Goal: Task Accomplishment & Management: Complete application form

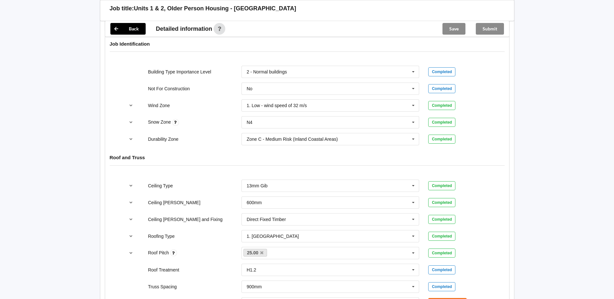
scroll to position [356, 0]
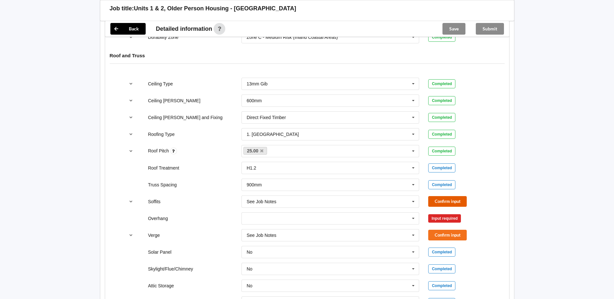
click at [439, 196] on button "Confirm input" at bounding box center [447, 201] width 39 height 11
click at [415, 213] on icon at bounding box center [413, 219] width 10 height 12
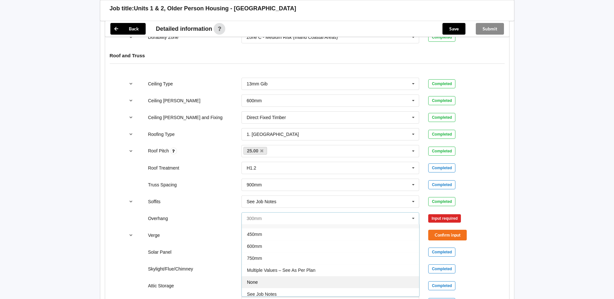
scroll to position [12, 0]
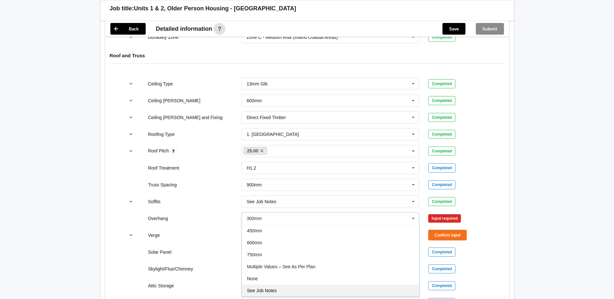
drag, startPoint x: 308, startPoint y: 286, endPoint x: 315, endPoint y: 285, distance: 7.1
click at [308, 286] on div "See Job Notes" at bounding box center [330, 291] width 177 height 12
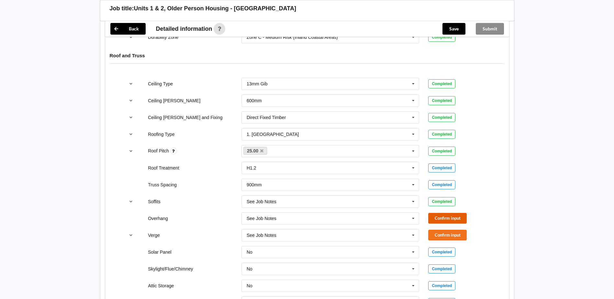
click at [441, 213] on button "Confirm input" at bounding box center [447, 218] width 39 height 11
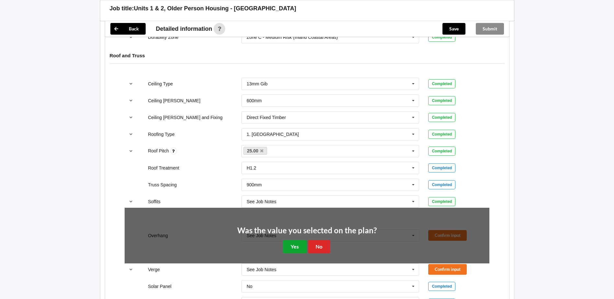
click at [305, 240] on button "Yes" at bounding box center [295, 246] width 24 height 13
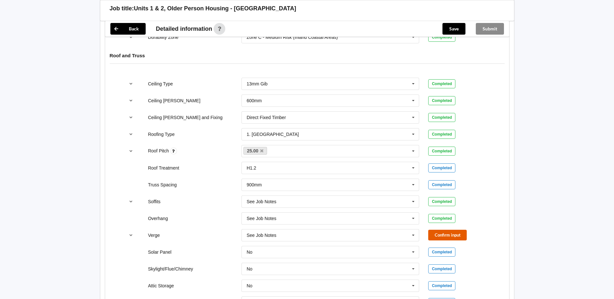
click at [437, 230] on button "Confirm input" at bounding box center [447, 235] width 39 height 11
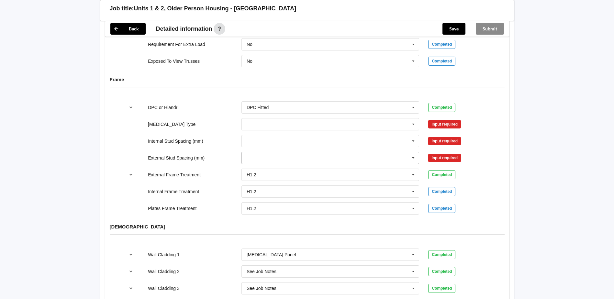
scroll to position [615, 0]
click at [412, 119] on icon at bounding box center [413, 124] width 10 height 12
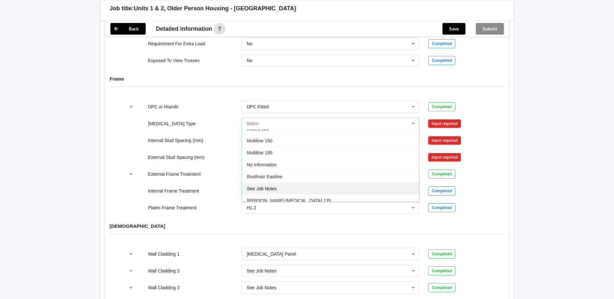
scroll to position [194, 0]
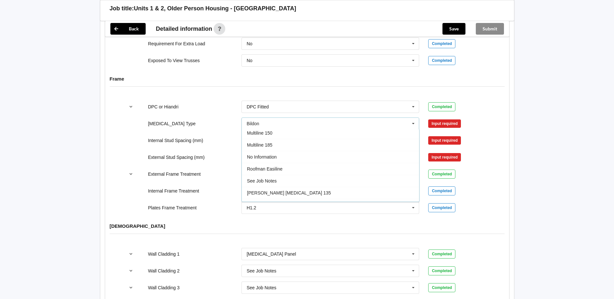
click at [285, 140] on div "Multiline 185" at bounding box center [330, 145] width 177 height 12
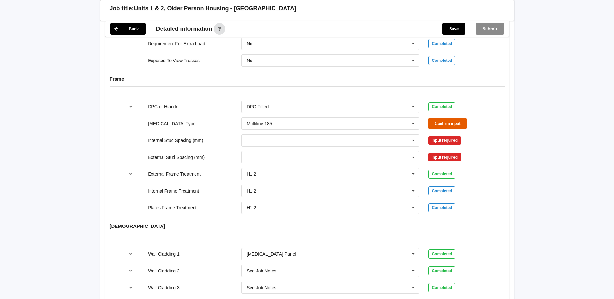
click at [434, 119] on button "Confirm input" at bounding box center [447, 123] width 39 height 11
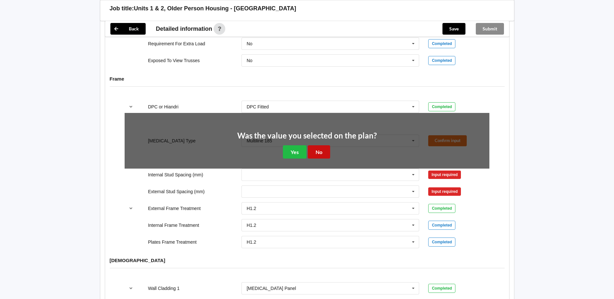
click at [322, 145] on button "No" at bounding box center [319, 151] width 22 height 13
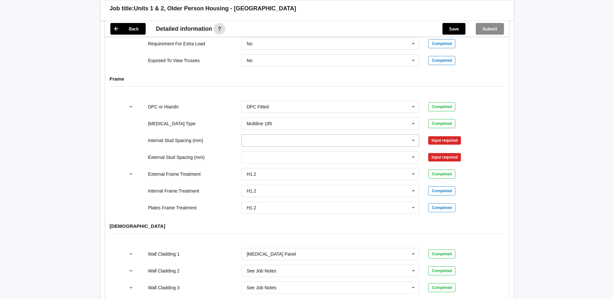
click at [327, 135] on input "text" at bounding box center [330, 141] width 177 height 12
click at [293, 210] on span "Multiple Values – See As Per Plan" at bounding box center [281, 212] width 68 height 5
click at [328, 136] on input "text" at bounding box center [330, 141] width 177 height 12
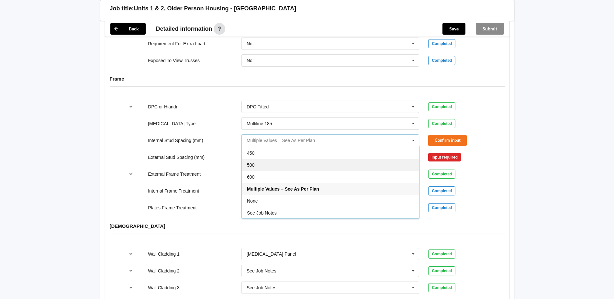
scroll to position [24, 0]
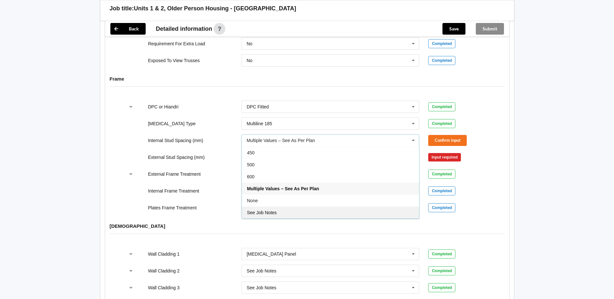
click at [297, 207] on div "See Job Notes" at bounding box center [330, 213] width 177 height 12
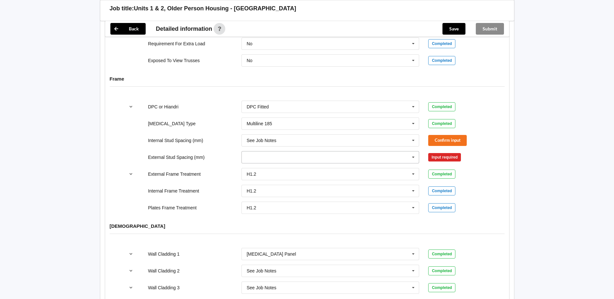
click at [326, 151] on input "text" at bounding box center [330, 157] width 177 height 12
click at [279, 223] on div "See Job Notes" at bounding box center [330, 229] width 177 height 12
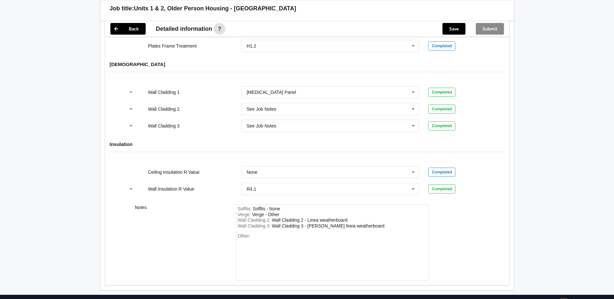
scroll to position [647, 0]
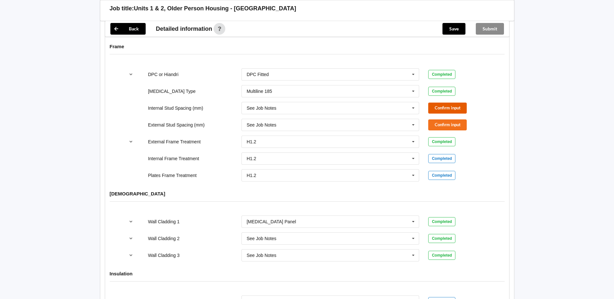
click at [459, 103] on button "Confirm input" at bounding box center [447, 108] width 39 height 11
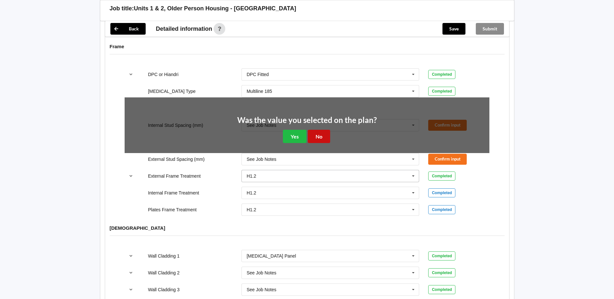
click at [318, 130] on button "No" at bounding box center [319, 136] width 22 height 13
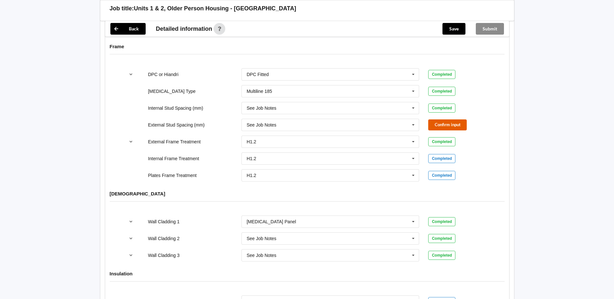
drag, startPoint x: 452, startPoint y: 118, endPoint x: 446, endPoint y: 120, distance: 6.1
click at [446, 120] on button "Confirm input" at bounding box center [447, 124] width 39 height 11
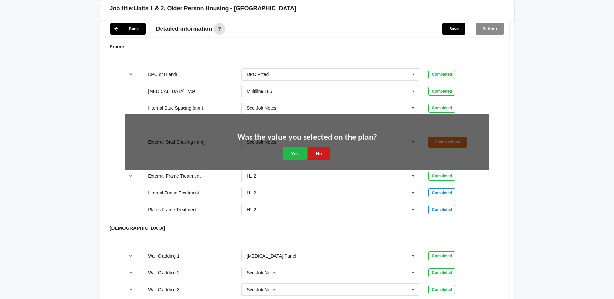
drag, startPoint x: 315, startPoint y: 154, endPoint x: 322, endPoint y: 149, distance: 9.3
click at [315, 152] on div "Was the value you selected on the plan? Yes No" at bounding box center [307, 146] width 365 height 65
click at [326, 147] on button "No" at bounding box center [319, 153] width 22 height 13
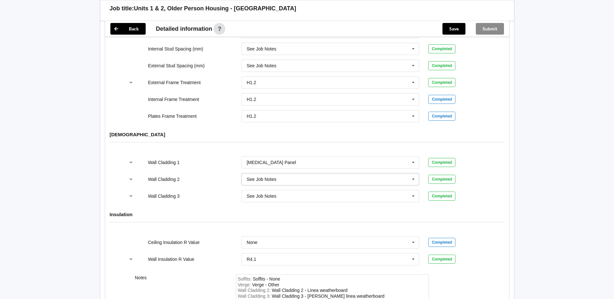
scroll to position [777, 0]
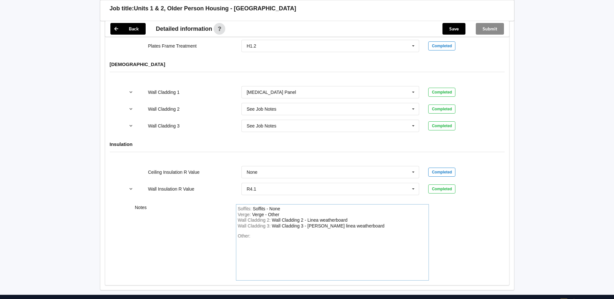
click at [261, 233] on div "Other:" at bounding box center [332, 255] width 189 height 45
click at [417, 168] on icon at bounding box center [413, 172] width 10 height 12
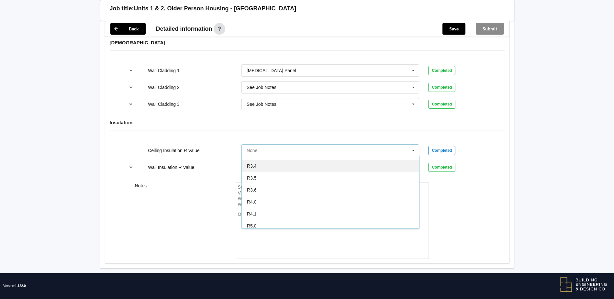
scroll to position [227, 0]
click at [453, 182] on div "Notes Soffits : Soffits - None Verge : Verge - Other Wall Cladding 2 : Wall Cla…" at bounding box center [307, 220] width 404 height 85
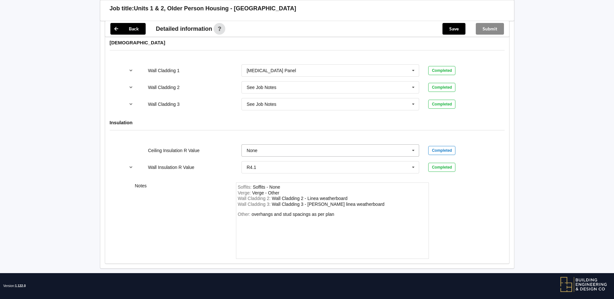
click at [288, 145] on input "text" at bounding box center [330, 151] width 177 height 12
click at [481, 227] on div "Notes Soffits : Soffits - None Verge : Verge - Other Wall Cladding 2 : Wall Cla…" at bounding box center [307, 220] width 404 height 85
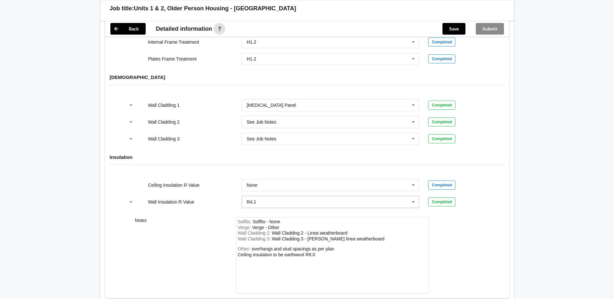
scroll to position [766, 0]
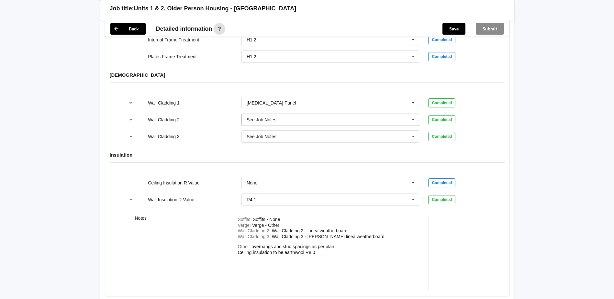
click at [416, 115] on icon at bounding box center [413, 120] width 10 height 12
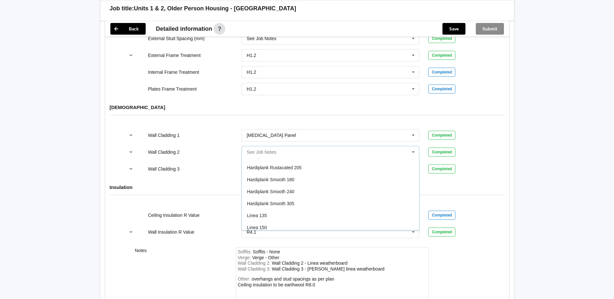
scroll to position [227, 0]
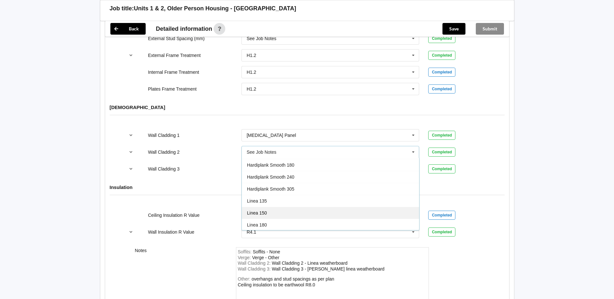
click at [283, 210] on div "Linea 150" at bounding box center [330, 213] width 177 height 12
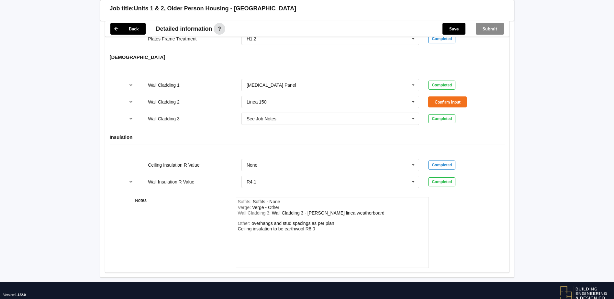
scroll to position [793, 0]
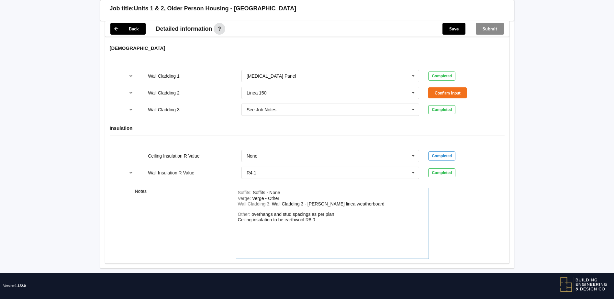
click at [326, 216] on div "Other: overhangs and stud spacings as per plan Ceiling insulation to be earthwo…" at bounding box center [332, 234] width 189 height 45
click at [454, 89] on button "Confirm input" at bounding box center [447, 92] width 39 height 11
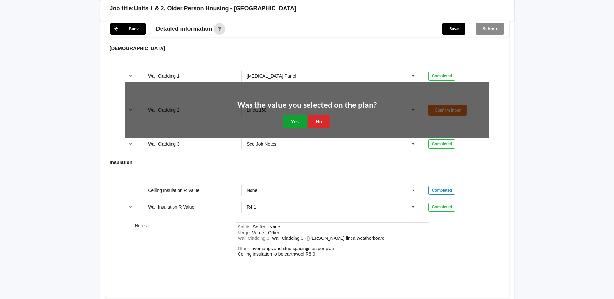
click at [297, 115] on button "Yes" at bounding box center [295, 121] width 24 height 13
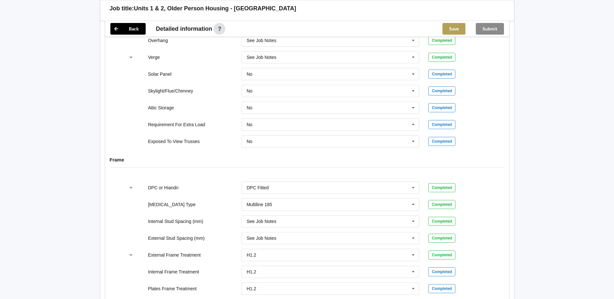
click at [458, 28] on button "Save" at bounding box center [453, 29] width 23 height 12
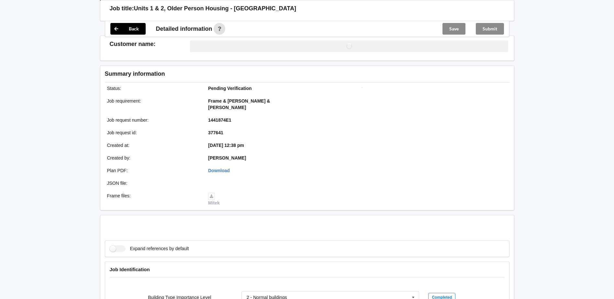
scroll to position [534, 0]
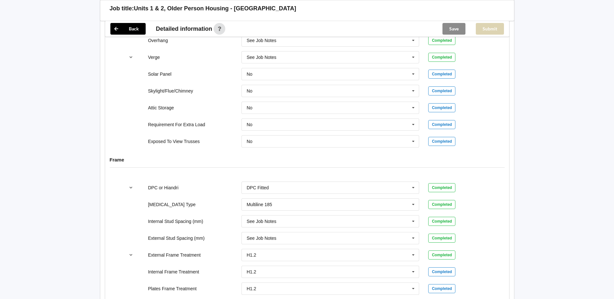
click at [488, 26] on button "Submit" at bounding box center [490, 29] width 28 height 12
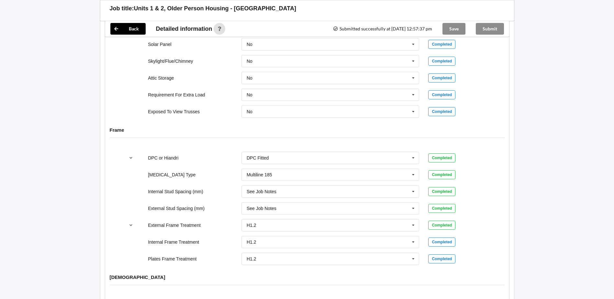
click at [491, 29] on div "Submit" at bounding box center [490, 29] width 39 height 16
